Goal: Information Seeking & Learning: Find contact information

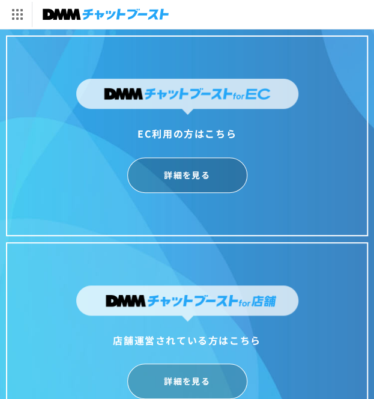
click at [129, 6] on img at bounding box center [106, 14] width 126 height 17
click at [83, 137] on div "EC利用の方はこちら" at bounding box center [187, 133] width 222 height 17
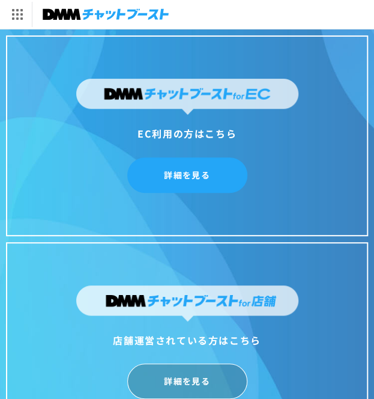
click at [145, 172] on link "詳細を見る" at bounding box center [187, 174] width 120 height 35
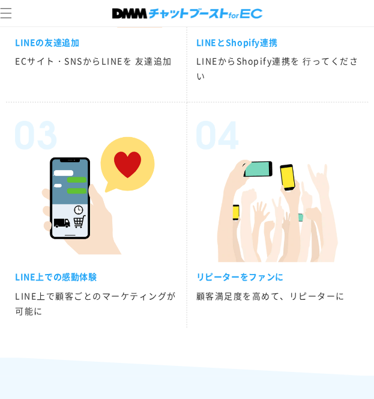
scroll to position [2229, 0]
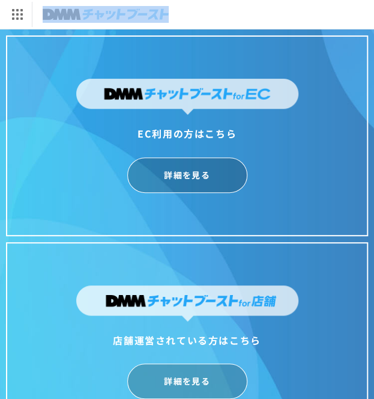
drag, startPoint x: 174, startPoint y: 14, endPoint x: 48, endPoint y: 7, distance: 126.2
click at [48, 7] on div "DMM.com トップへ DMM TV 電子書籍 オンラインゲーム 宅配レンタル オンラインクレーンゲーム 光回線・モバイル 旅行・ホテル予約 FX/CFD" at bounding box center [307, 14] width 615 height 29
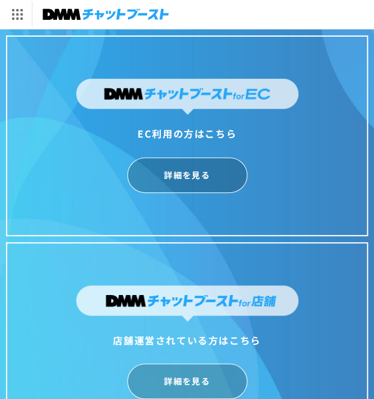
drag, startPoint x: 60, startPoint y: 11, endPoint x: 277, endPoint y: 178, distance: 273.1
click at [277, 178] on div "詳細を見る" at bounding box center [187, 174] width 222 height 35
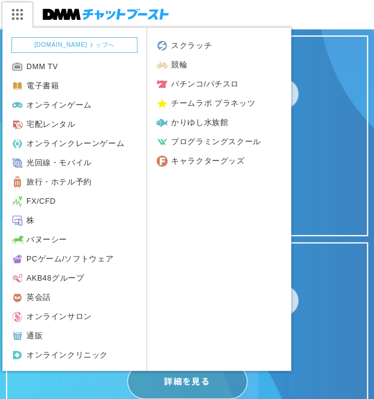
click at [17, 20] on img at bounding box center [17, 14] width 30 height 25
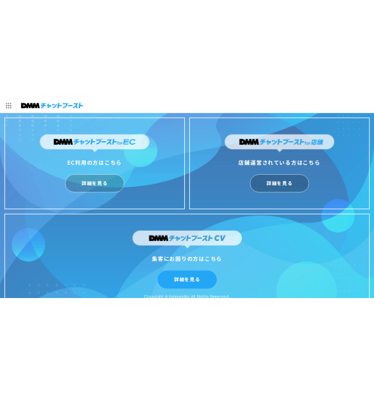
scroll to position [7, 0]
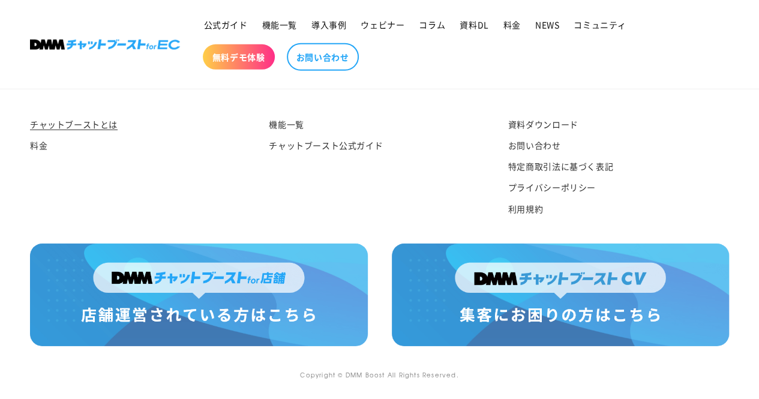
scroll to position [6300, 0]
click at [522, 166] on link "特定商取引法に基づく表記" at bounding box center [560, 166] width 105 height 21
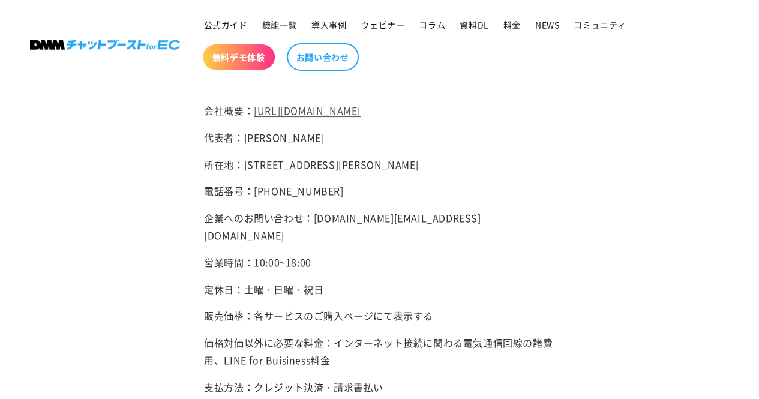
scroll to position [119, 0]
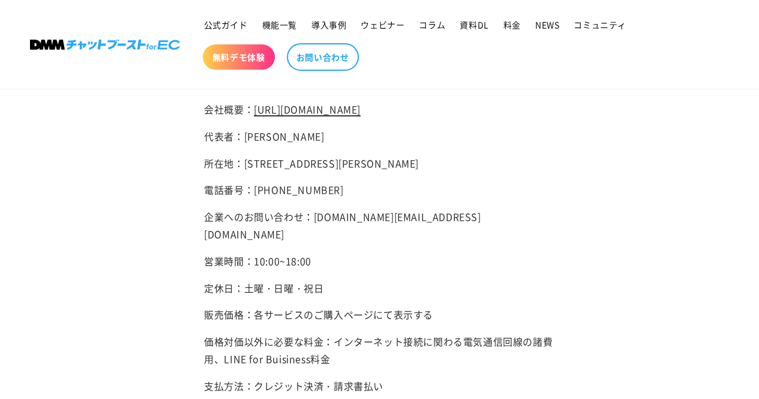
click at [367, 116] on p "会社概要： https://hassyadai.notion.site/hassyadai/DMM-Boost-Inc-4c892540b7ef49d581e…" at bounding box center [379, 109] width 351 height 17
click at [341, 116] on link "https://hassyadai.notion.site/hassyadai/DMM-Boost-Inc-4c892540b7ef49d581e0935ed…" at bounding box center [307, 109] width 107 height 14
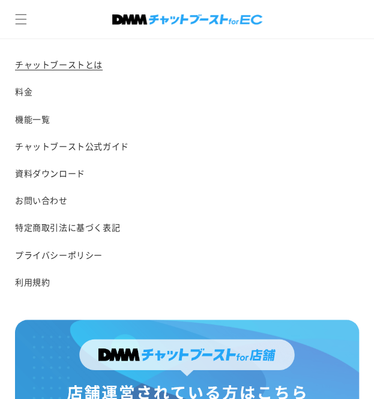
scroll to position [6803, 0]
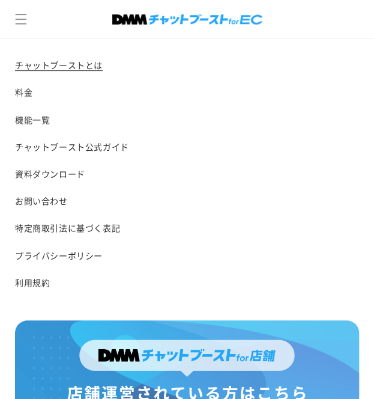
click at [96, 214] on link "特定商取引法に基づく表記" at bounding box center [187, 227] width 344 height 27
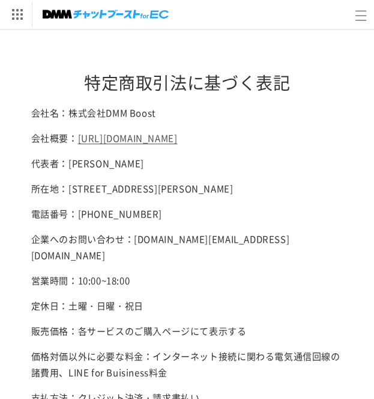
click at [91, 145] on p "会社概要： https://hassyadai.notion.site/hassyadai/DMM-Boost-Inc-4c892540b7ef49d581e…" at bounding box center [187, 138] width 312 height 16
click at [104, 131] on link "[URL][DOMAIN_NAME]" at bounding box center [128, 137] width 100 height 13
drag, startPoint x: 150, startPoint y: 112, endPoint x: 59, endPoint y: 107, distance: 90.7
click at [59, 107] on p "会社名：株式会社DMM Boost" at bounding box center [187, 112] width 312 height 16
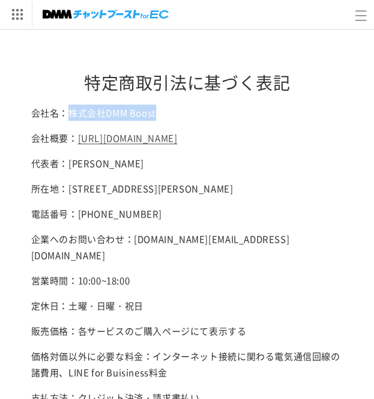
copy p "株式会社DMM Boost"
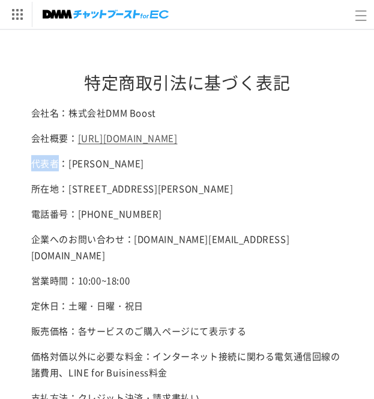
drag, startPoint x: 49, startPoint y: 178, endPoint x: 18, endPoint y: 182, distance: 30.9
click at [18, 182] on main "特定商取引法に基づく表記 会社名：株式会社DMM Boost 会社概要： [URL][DOMAIN_NAME] 代表者：[PERSON_NAME] 所在地：[…" at bounding box center [187, 324] width 374 height 589
copy p "代表者"
click at [96, 171] on p "代表者：[PERSON_NAME]" at bounding box center [187, 163] width 312 height 16
drag, startPoint x: 98, startPoint y: 178, endPoint x: 60, endPoint y: 185, distance: 39.1
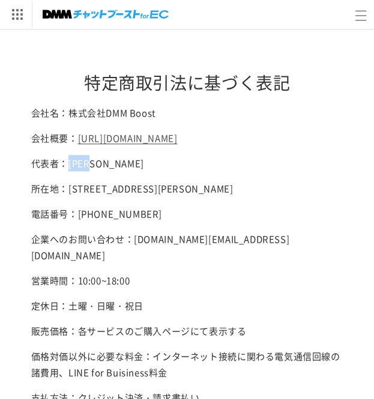
click at [60, 171] on p "代表者：[PERSON_NAME]" at bounding box center [187, 163] width 312 height 16
copy p "[PERSON_NAME]"
click at [104, 196] on p "所在地：[STREET_ADDRESS][PERSON_NAME]" at bounding box center [187, 188] width 312 height 16
drag, startPoint x: 112, startPoint y: 206, endPoint x: 71, endPoint y: 204, distance: 40.9
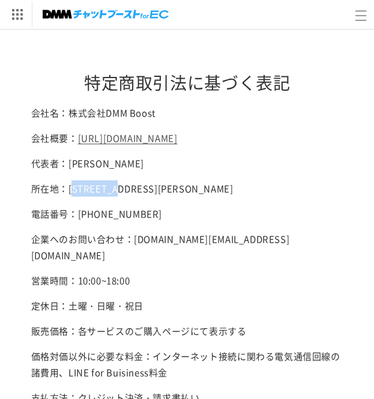
click at [71, 196] on p "所在地：[STREET_ADDRESS][PERSON_NAME]" at bounding box center [187, 188] width 312 height 16
copy p "106-0032"
click at [131, 188] on div "会社名：株式会社DMM Boost 会社概要： [URL][DOMAIN_NAME] 代表者：[PERSON_NAME] 所在地：[STREET_ADDRES…" at bounding box center [187, 337] width 312 height 466
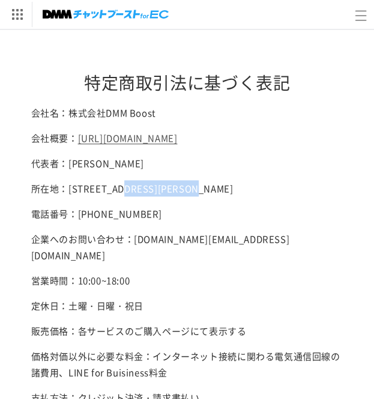
drag, startPoint x: 230, startPoint y: 198, endPoint x: 122, endPoint y: 208, distance: 109.1
click at [122, 196] on p "所在地：[STREET_ADDRESS][PERSON_NAME]" at bounding box center [187, 188] width 312 height 16
copy p "[PERSON_NAME][STREET_ADDRESS]"
click at [232, 196] on p "所在地：[STREET_ADDRESS][PERSON_NAME]" at bounding box center [187, 188] width 312 height 16
drag, startPoint x: 232, startPoint y: 198, endPoint x: 253, endPoint y: 217, distance: 28.1
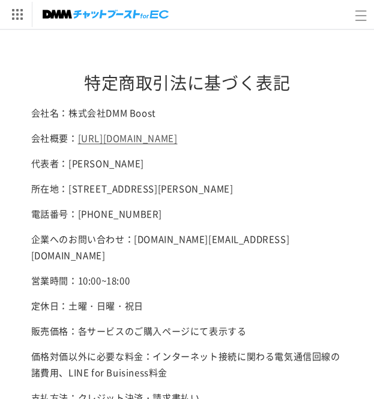
click at [253, 196] on p "所在地：[STREET_ADDRESS][PERSON_NAME]" at bounding box center [187, 188] width 312 height 16
copy p "住友不動産[GEOGRAPHIC_DATA]24F"
click at [131, 221] on p "電話番号：[PHONE_NUMBER]" at bounding box center [187, 213] width 312 height 16
drag, startPoint x: 139, startPoint y: 243, endPoint x: 67, endPoint y: 245, distance: 72.7
click at [67, 221] on p "電話番号：[PHONE_NUMBER]" at bounding box center [187, 213] width 312 height 16
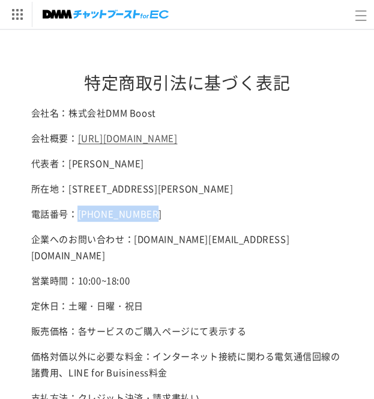
copy p "[PHONE_NUMBER]"
